Goal: Transaction & Acquisition: Purchase product/service

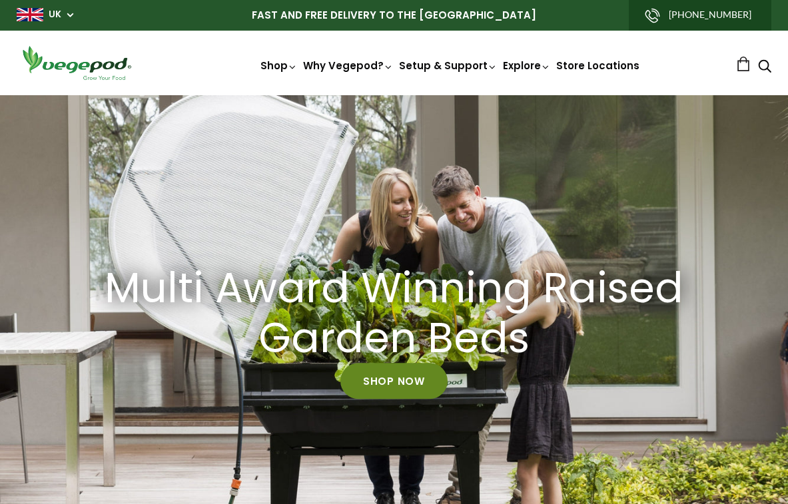
click at [401, 378] on link "Shop Now" at bounding box center [393, 381] width 107 height 36
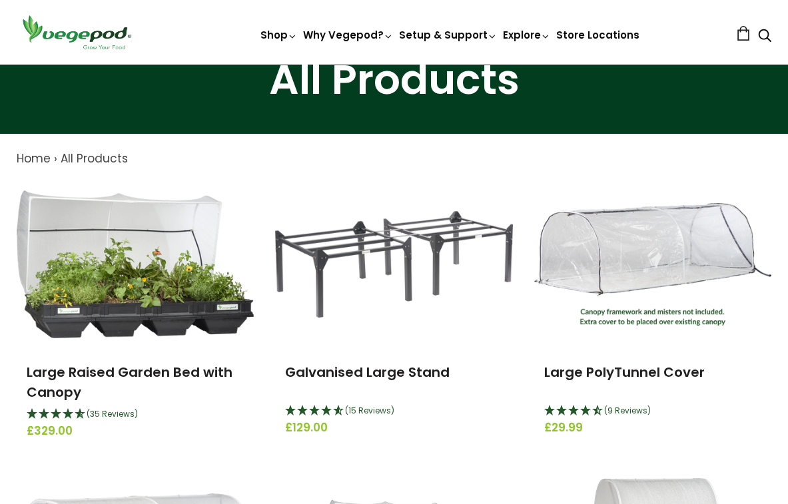
scroll to position [134, 0]
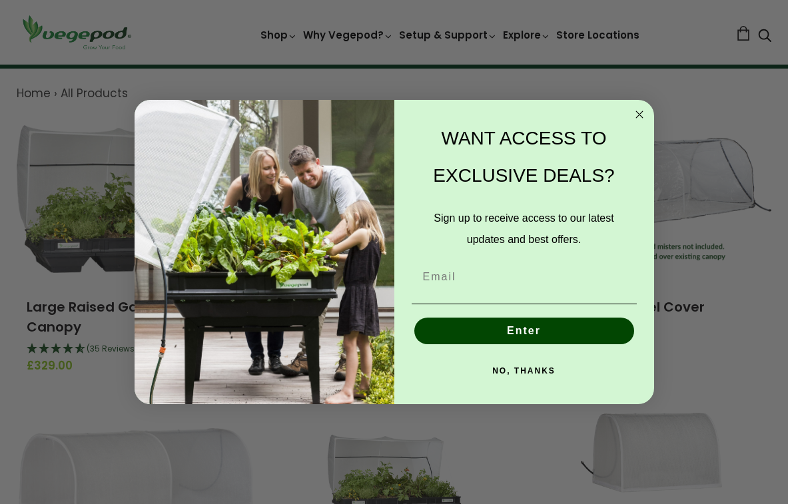
drag, startPoint x: 631, startPoint y: 109, endPoint x: 484, endPoint y: 205, distance: 175.6
click at [484, 204] on div "Close dialog WANT ACCESS TO EXCLUSIVE DEALS? Sign up to receive access to our l…" at bounding box center [393, 252] width 519 height 304
click at [452, 298] on div "POPUP Form" at bounding box center [523, 304] width 233 height 14
click at [439, 278] on input "Email" at bounding box center [523, 277] width 225 height 27
type input "[EMAIL_ADDRESS][DOMAIN_NAME]"
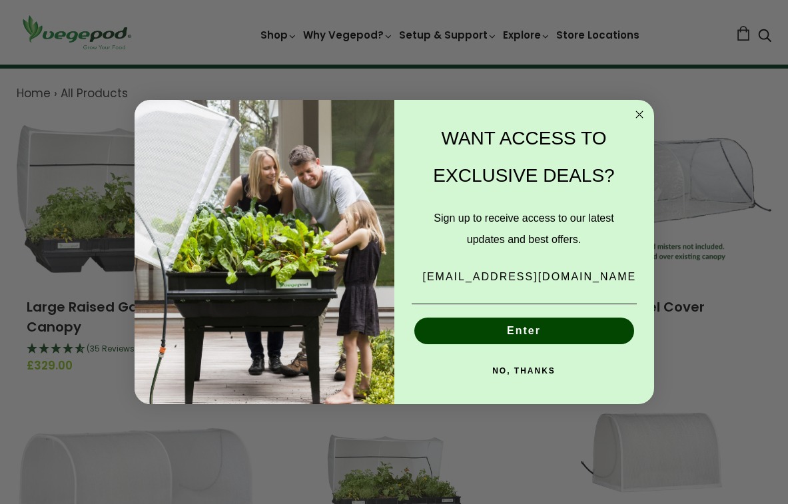
click at [503, 329] on button "Enter" at bounding box center [524, 331] width 220 height 27
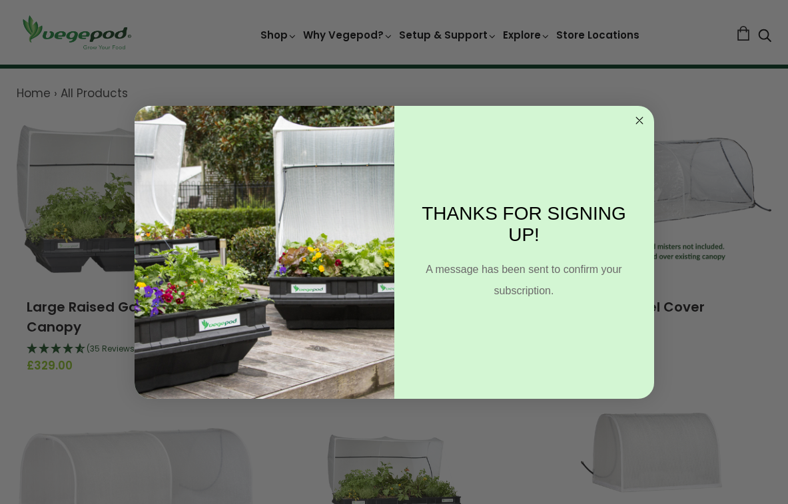
click at [636, 117] on circle "Close dialog" at bounding box center [638, 120] width 15 height 15
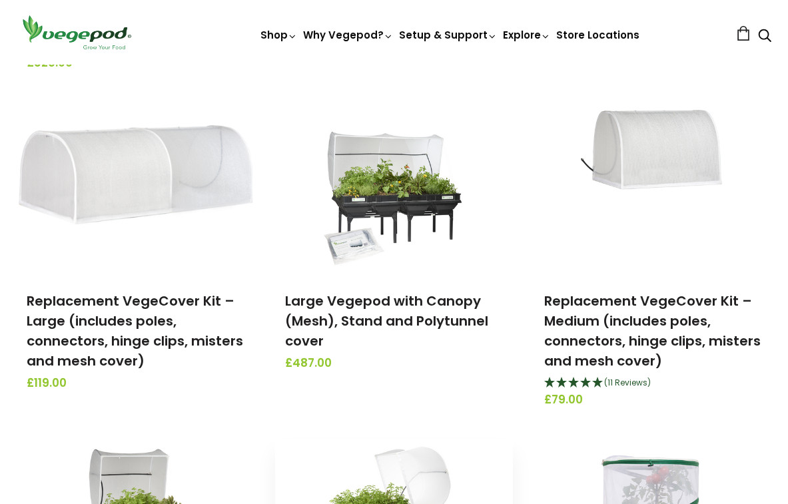
scroll to position [429, 0]
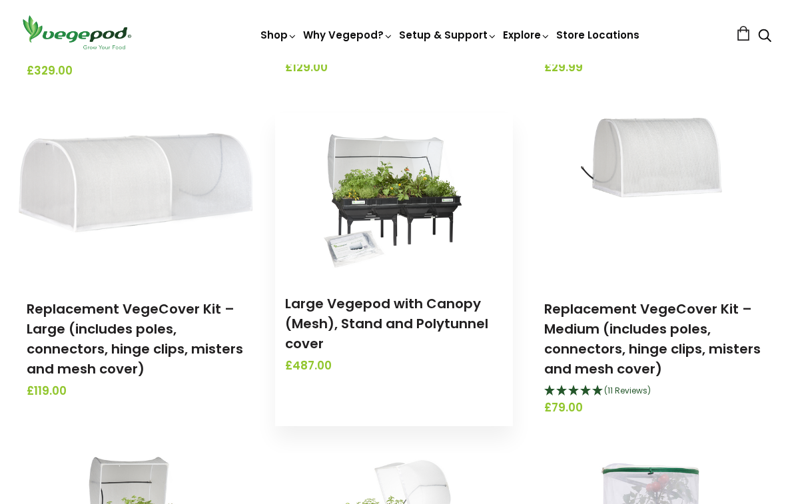
click at [359, 188] on img at bounding box center [394, 196] width 140 height 166
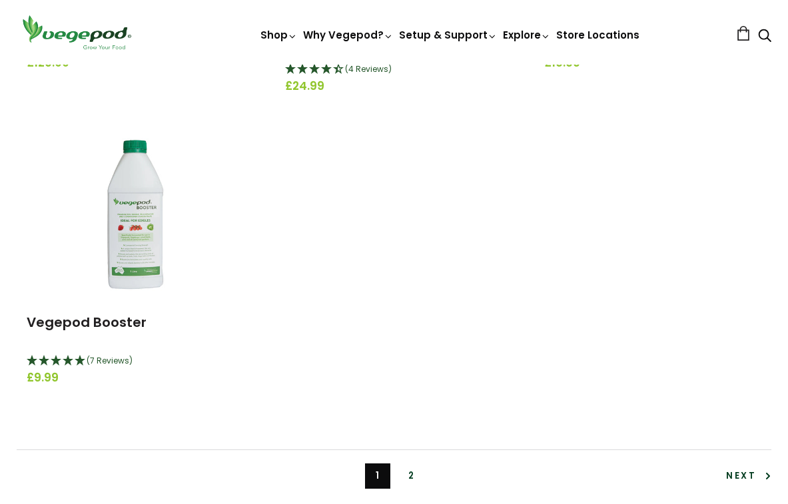
scroll to position [2902, 0]
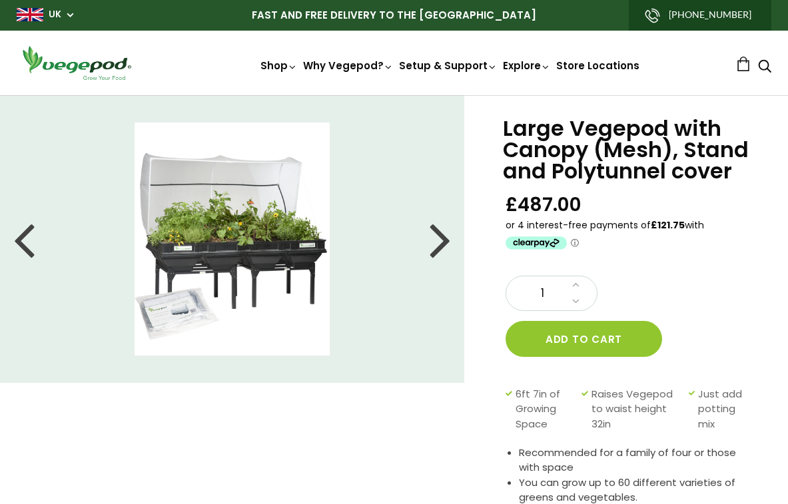
click at [208, 222] on img at bounding box center [232, 238] width 196 height 233
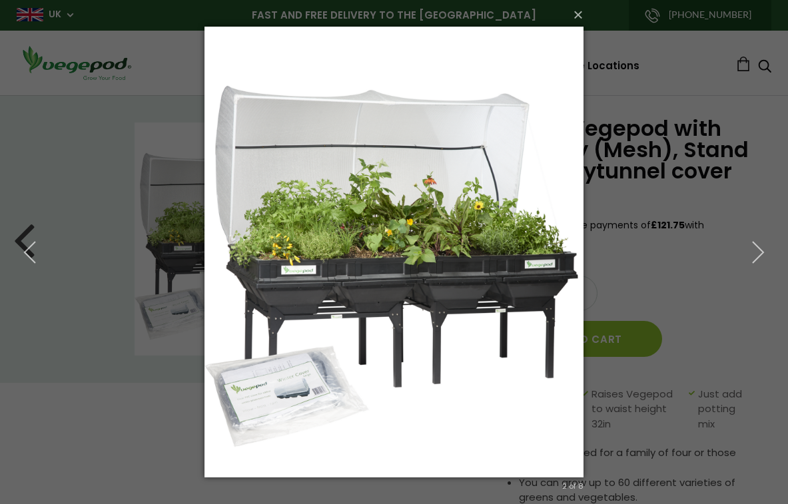
click at [326, 254] on img at bounding box center [393, 252] width 379 height 504
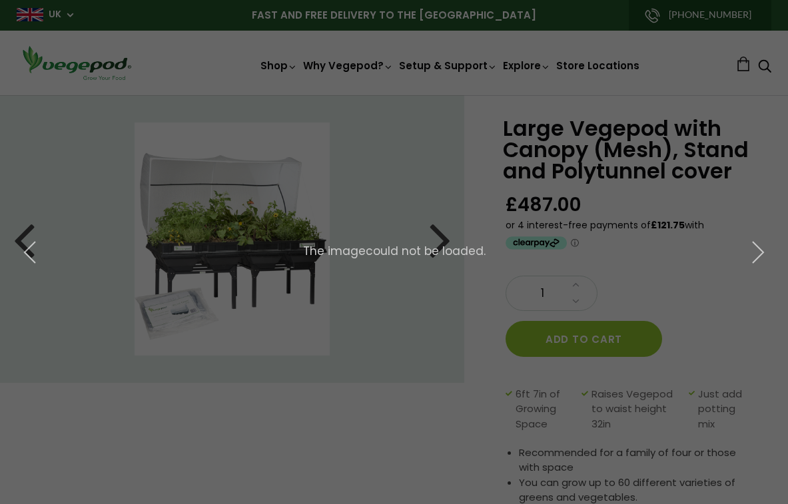
click at [296, 229] on div "× 3 of 8 The image could not be loaded." at bounding box center [394, 252] width 788 height 504
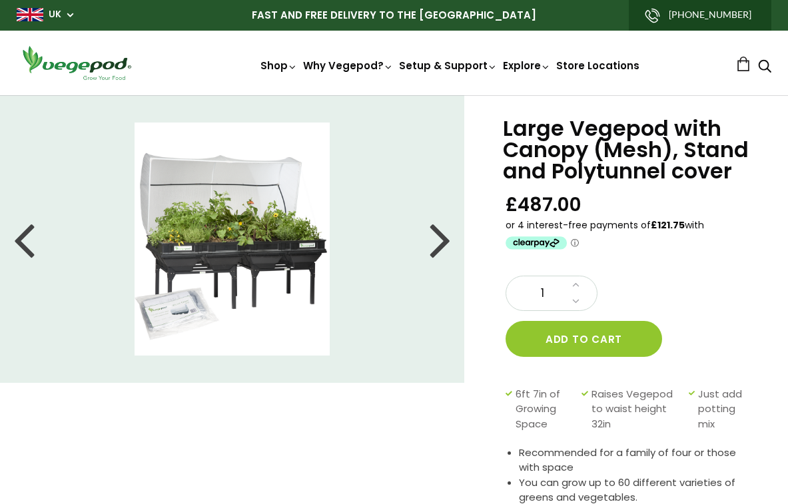
scroll to position [6, 0]
